Goal: Answer question/provide support

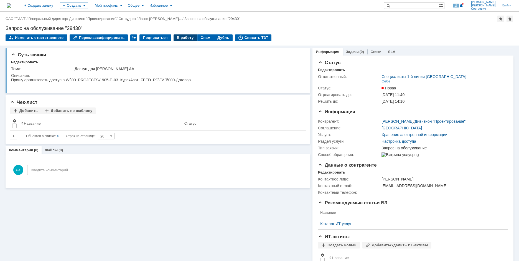
click at [179, 40] on div "В работу" at bounding box center [186, 37] width 24 height 7
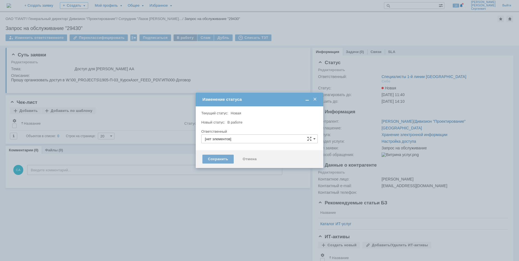
type input "Специалисты 1-й линии [GEOGRAPHIC_DATA]"
type input "[PERSON_NAME]"
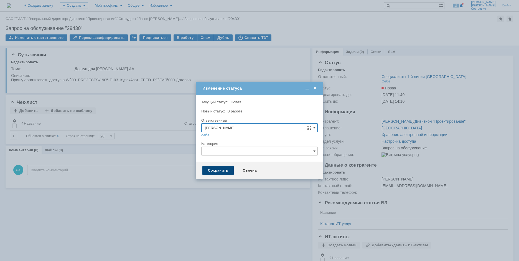
click at [207, 170] on div "Сохранить" at bounding box center [217, 170] width 31 height 9
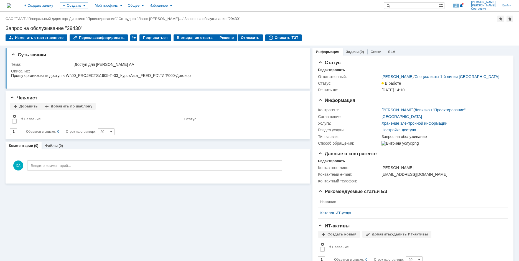
click at [324, 29] on div "Запрос на обслуживание "29430"" at bounding box center [260, 29] width 508 height 6
click at [281, 38] on div "Списать ТЗТ" at bounding box center [283, 37] width 37 height 7
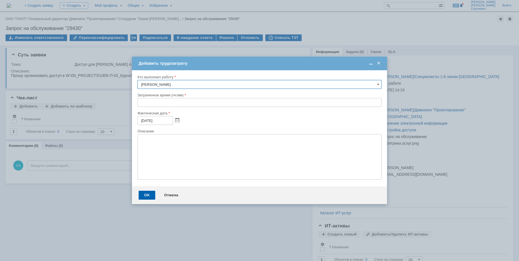
click at [138, 102] on input "text" at bounding box center [260, 102] width 244 height 9
type input "00:05"
click at [146, 193] on div "OK" at bounding box center [147, 194] width 17 height 9
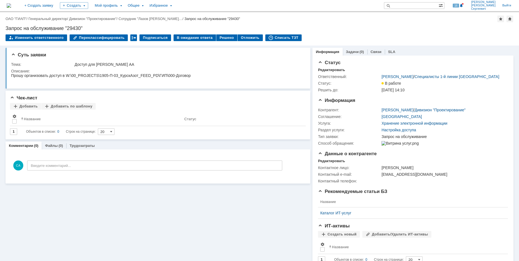
click at [64, 186] on div "Суть заявки Тема: Доступ для Горшковой АА Описание: Чек-лист Добавить Добавить …" at bounding box center [158, 171] width 305 height 253
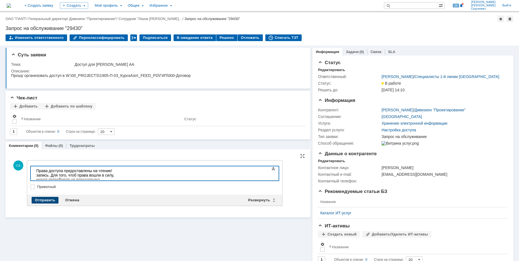
click at [45, 198] on div "Отправить" at bounding box center [45, 200] width 27 height 7
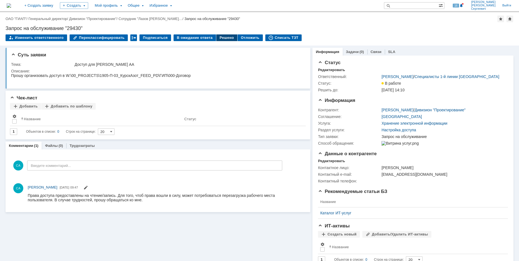
click at [216, 36] on div "Решено" at bounding box center [226, 37] width 21 height 7
